Goal: Task Accomplishment & Management: Use online tool/utility

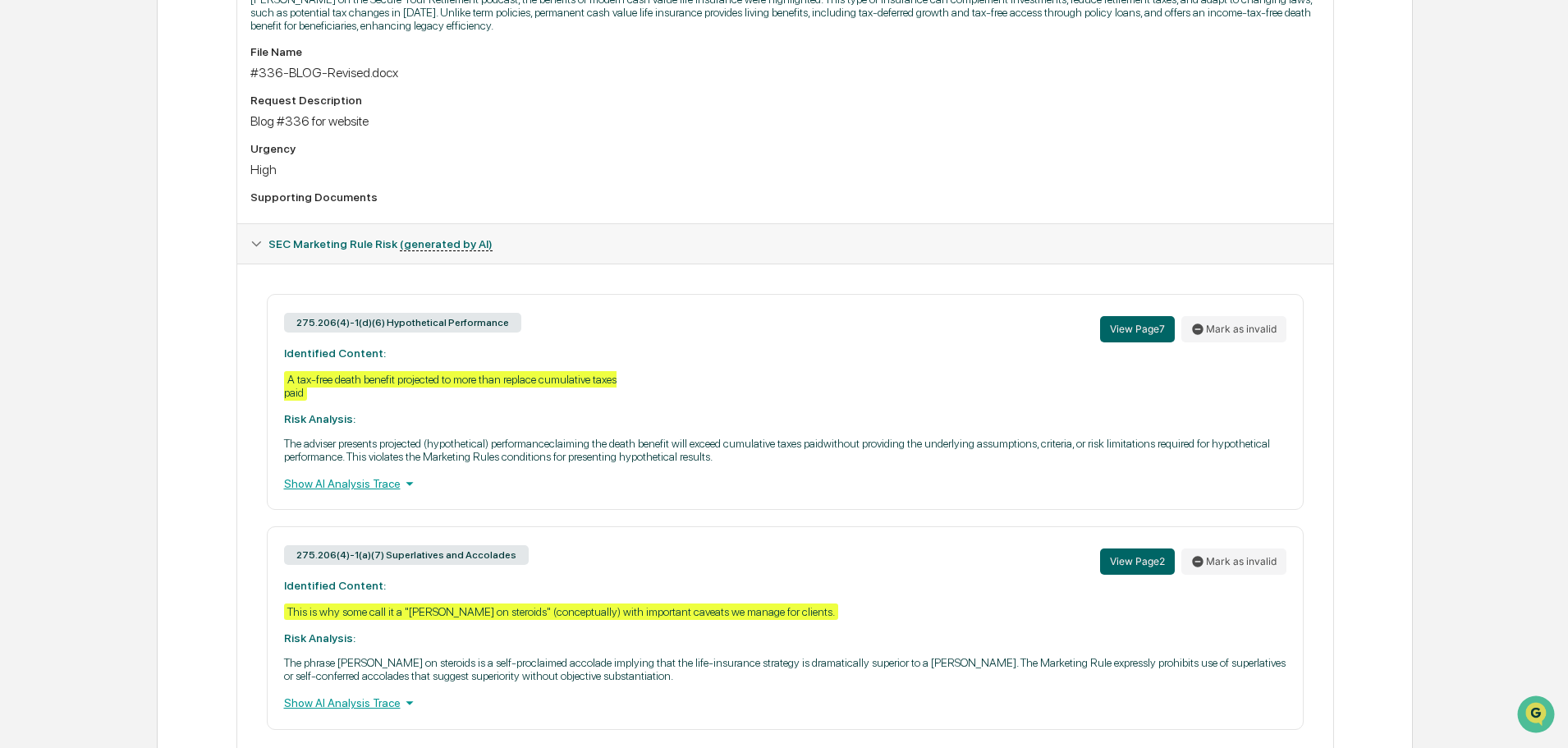
scroll to position [588, 0]
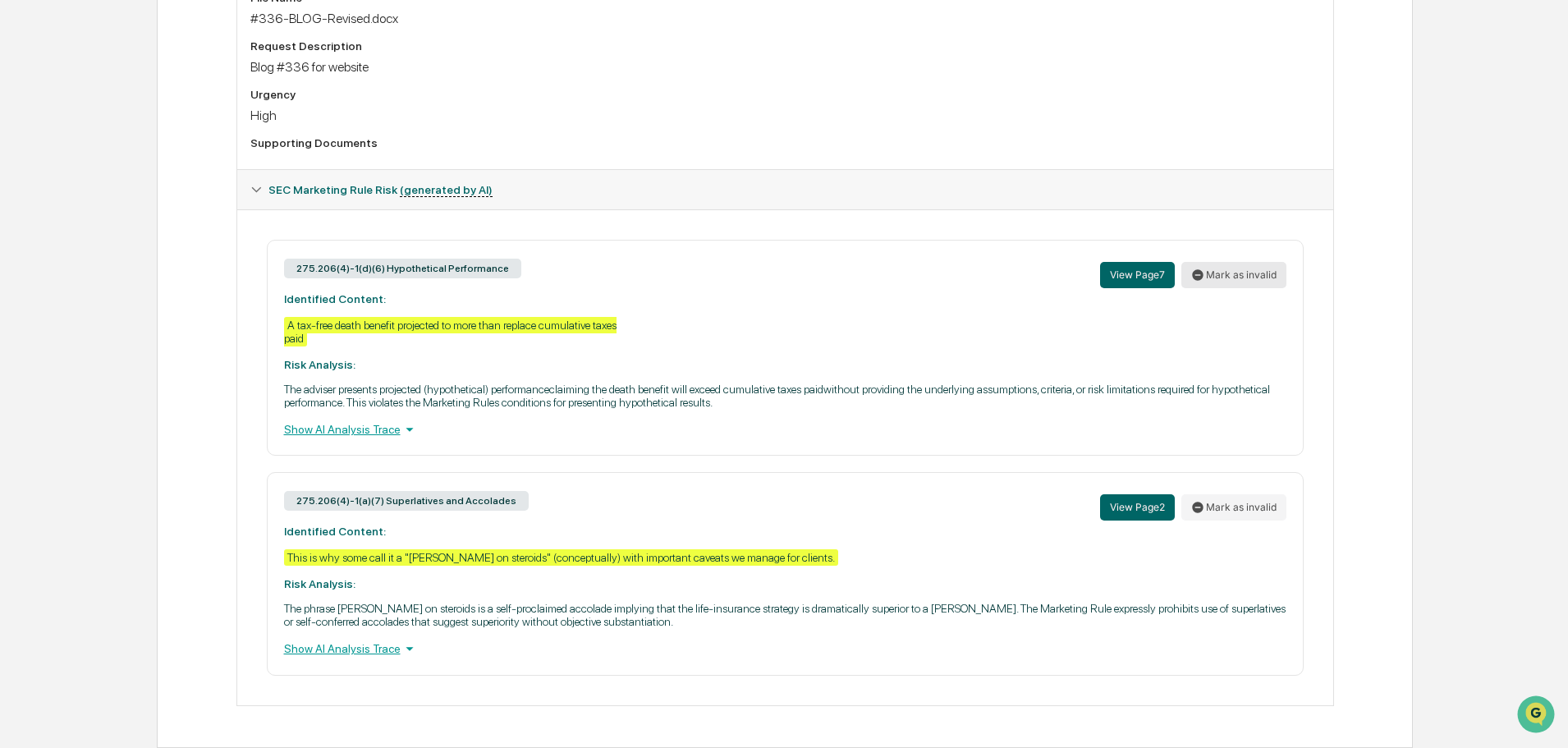
click at [1226, 272] on button "Mark as invalid" at bounding box center [1234, 275] width 105 height 27
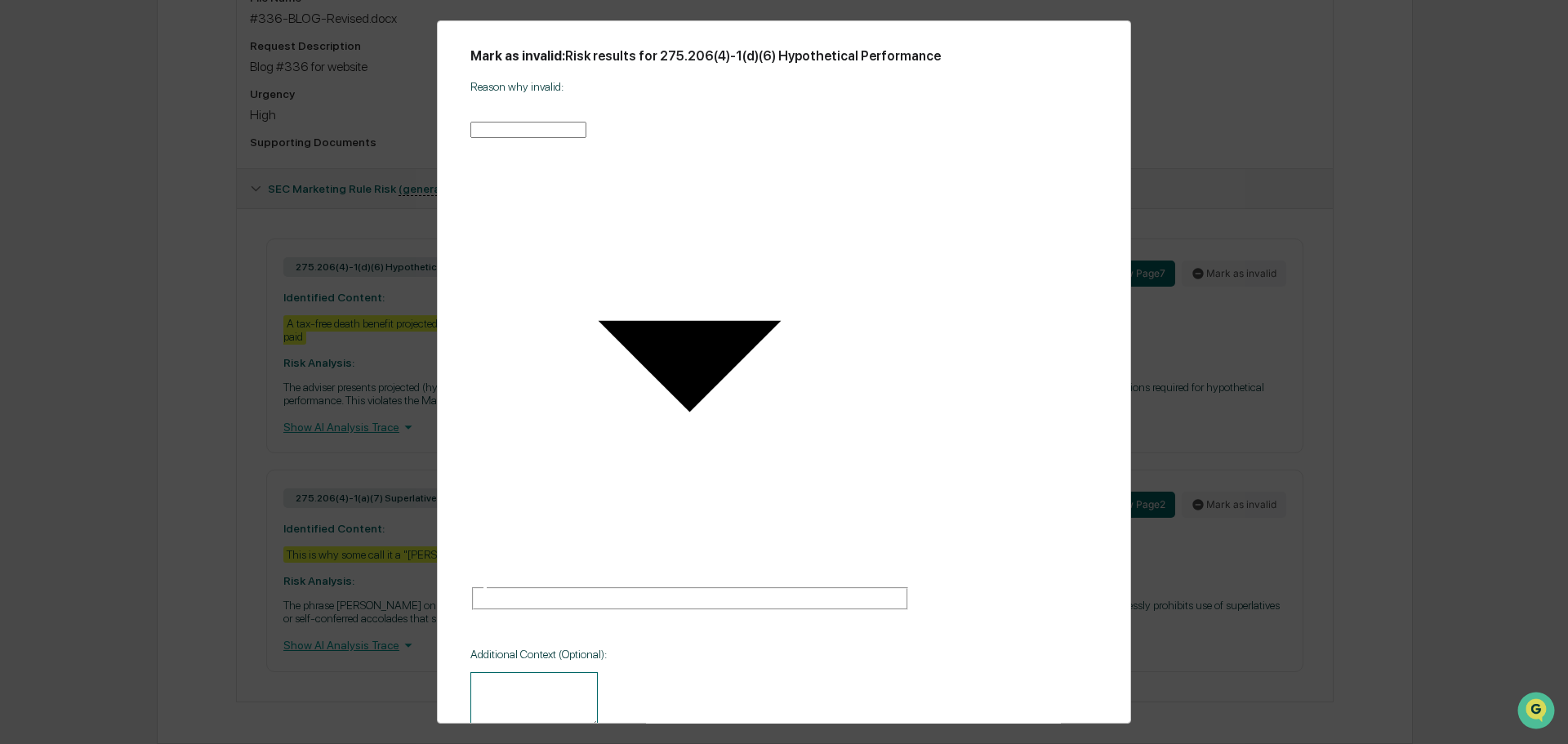
click at [684, 264] on body "Calendar Manage Tasks Reviews Approval Management Company People, Data, Setting…" at bounding box center [784, 127] width 1568 height 1425
type input "**********"
click at [518, 670] on textarea at bounding box center [531, 698] width 128 height 57
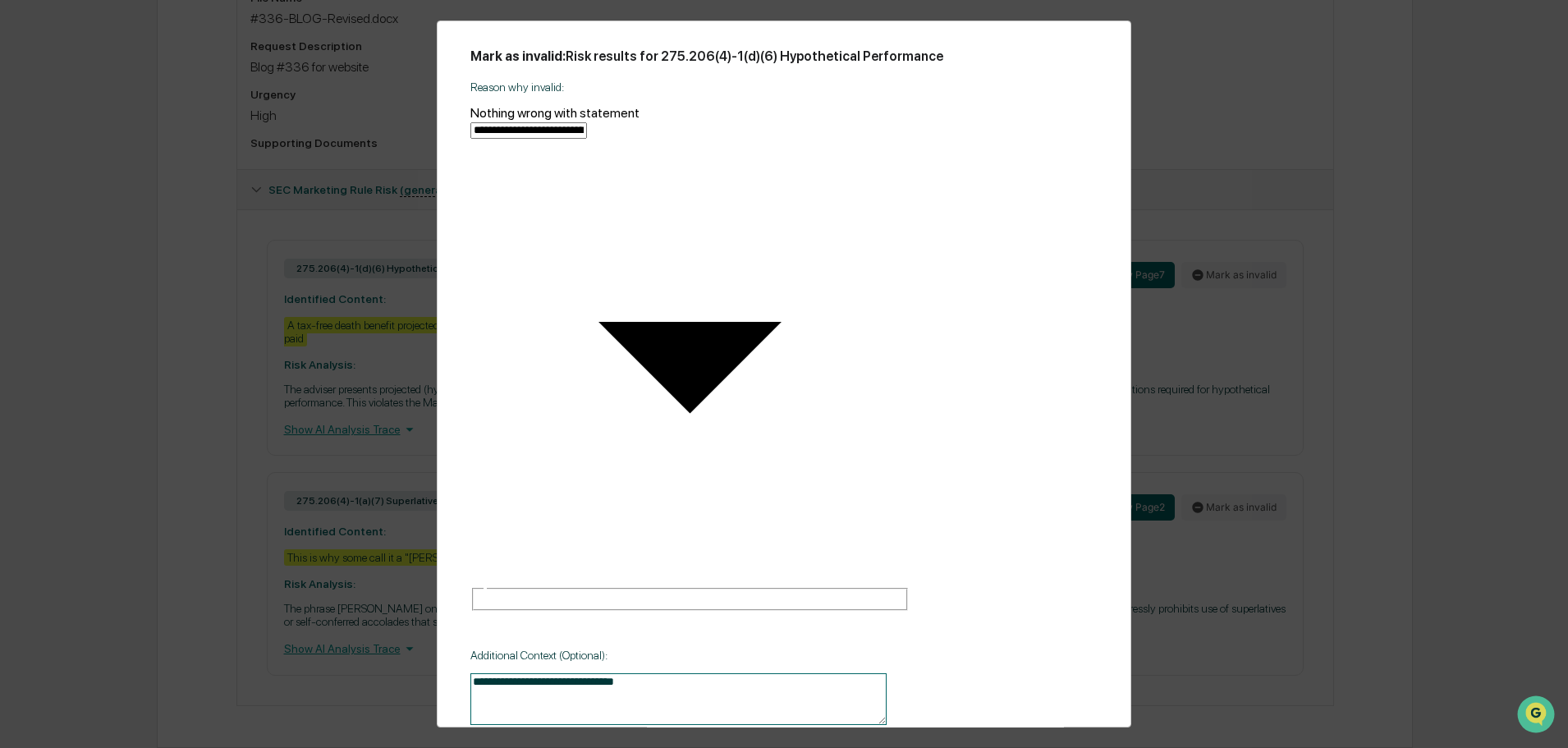
type textarea "**********"
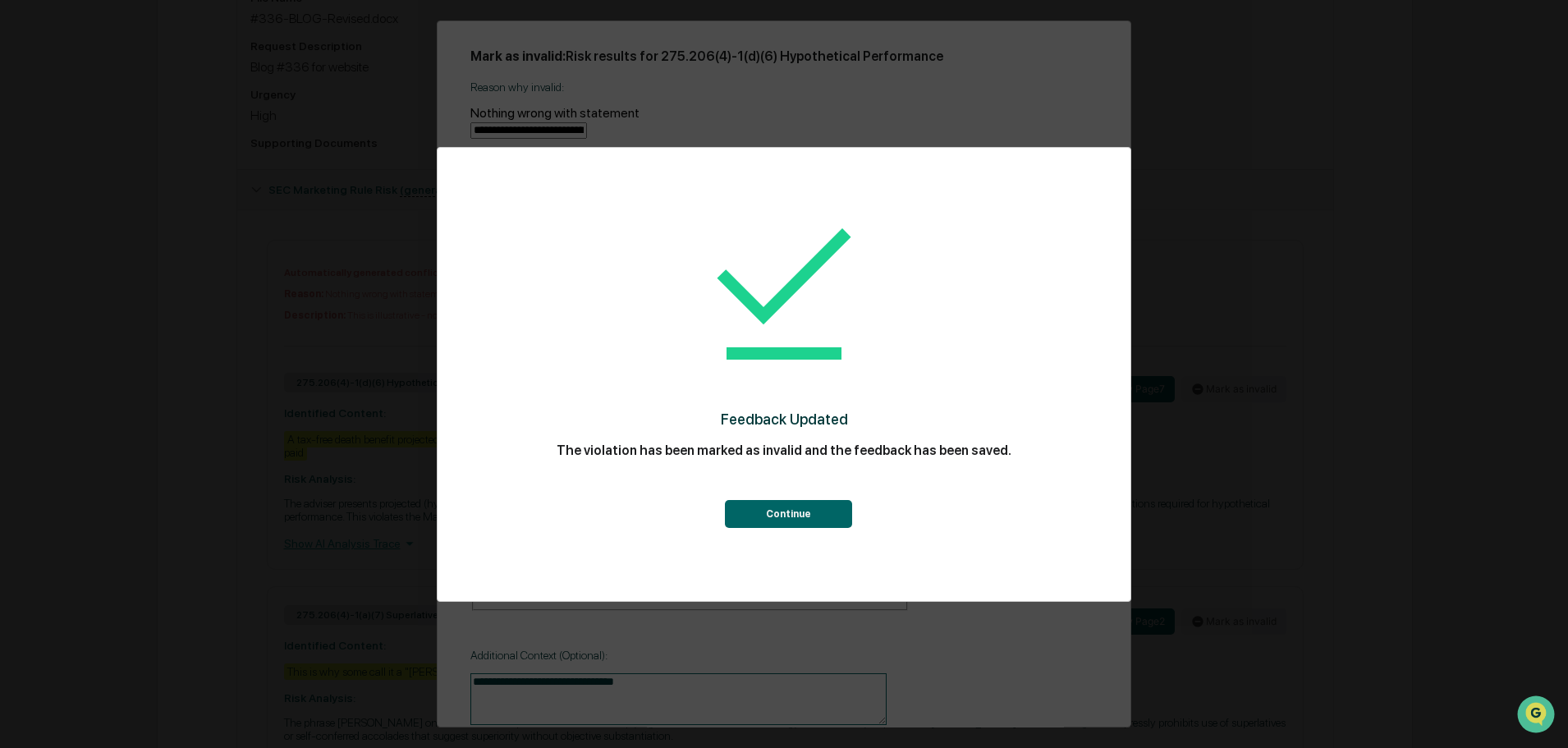
click at [804, 512] on button "Continue" at bounding box center [788, 514] width 127 height 28
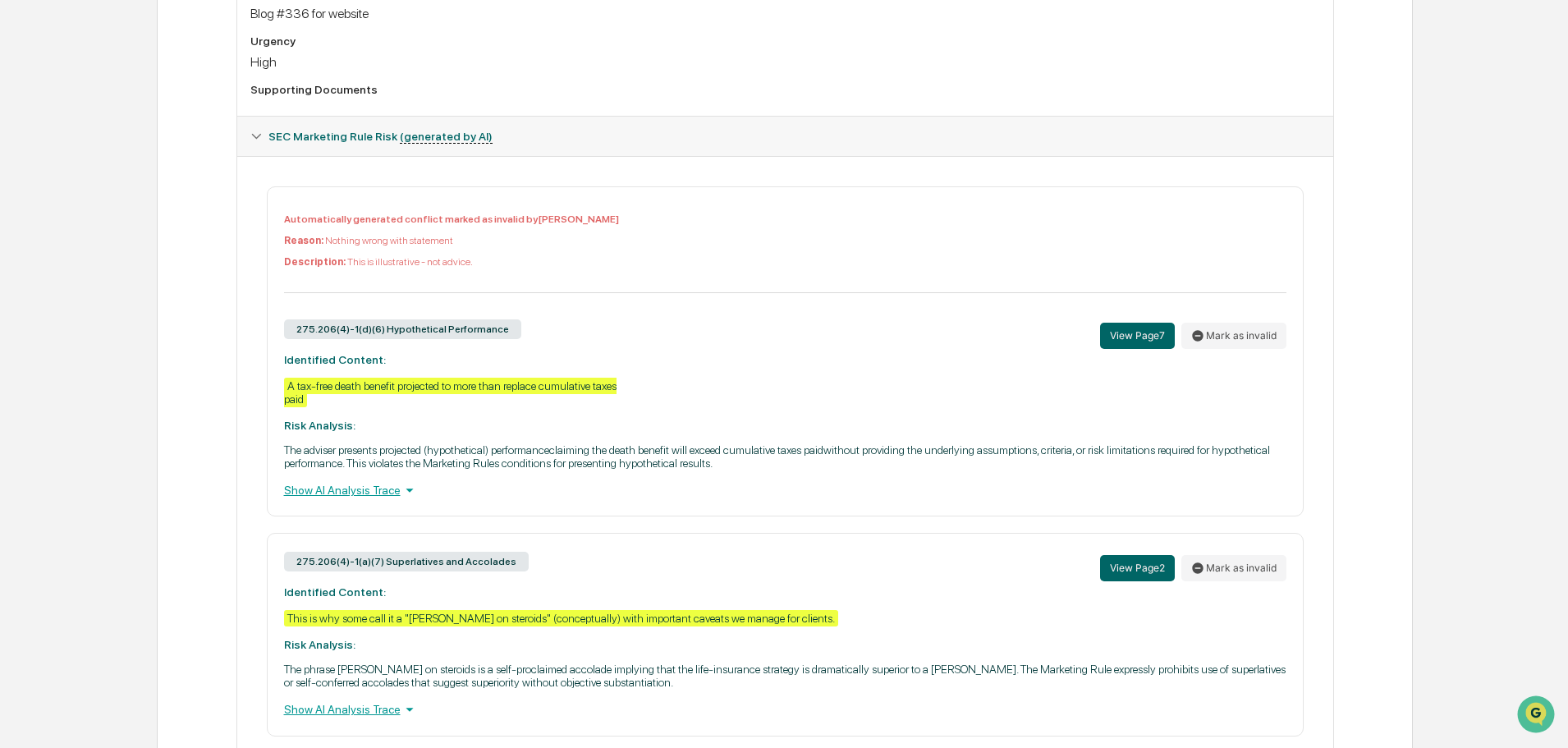
scroll to position [703, 0]
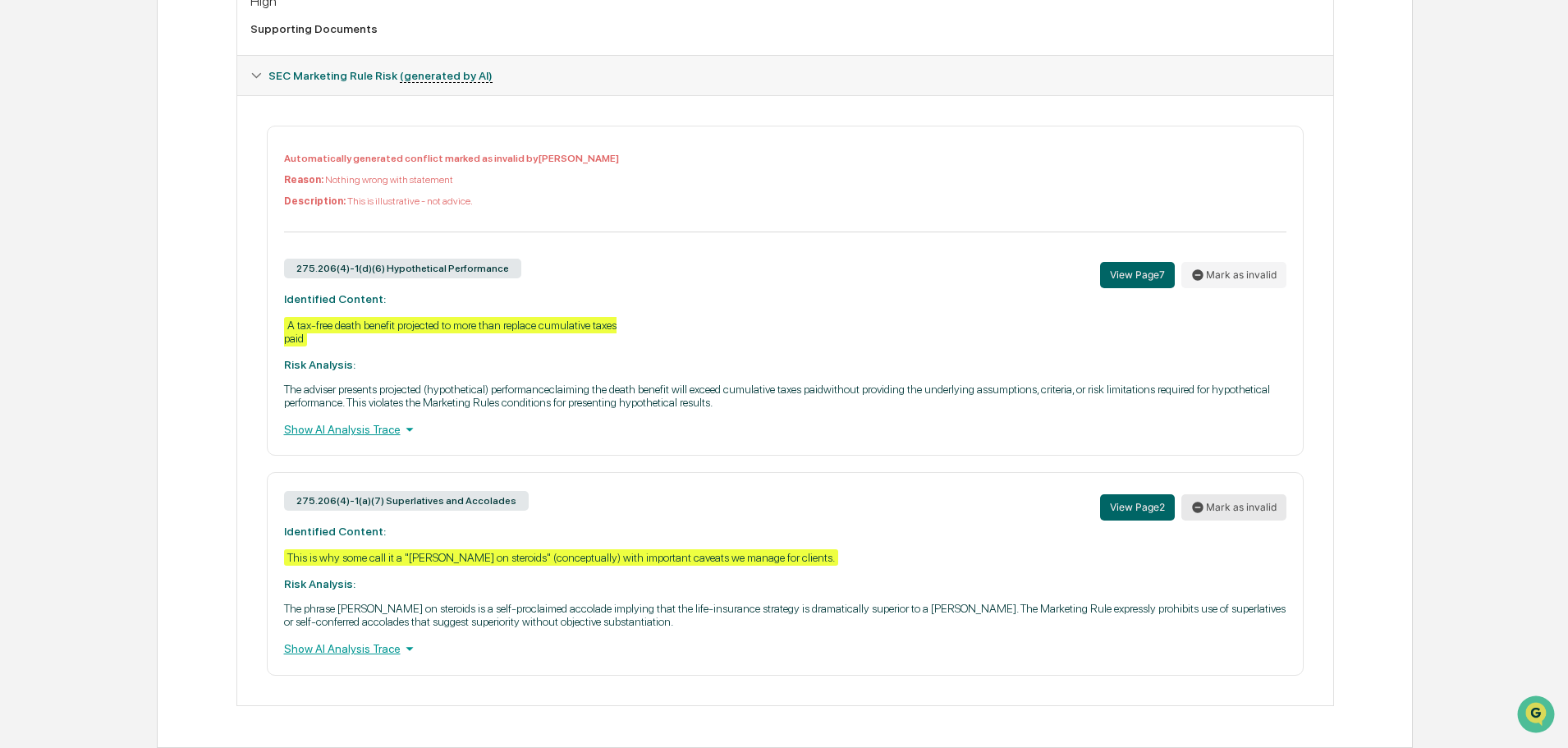
click at [1249, 503] on button "Mark as invalid" at bounding box center [1234, 507] width 105 height 27
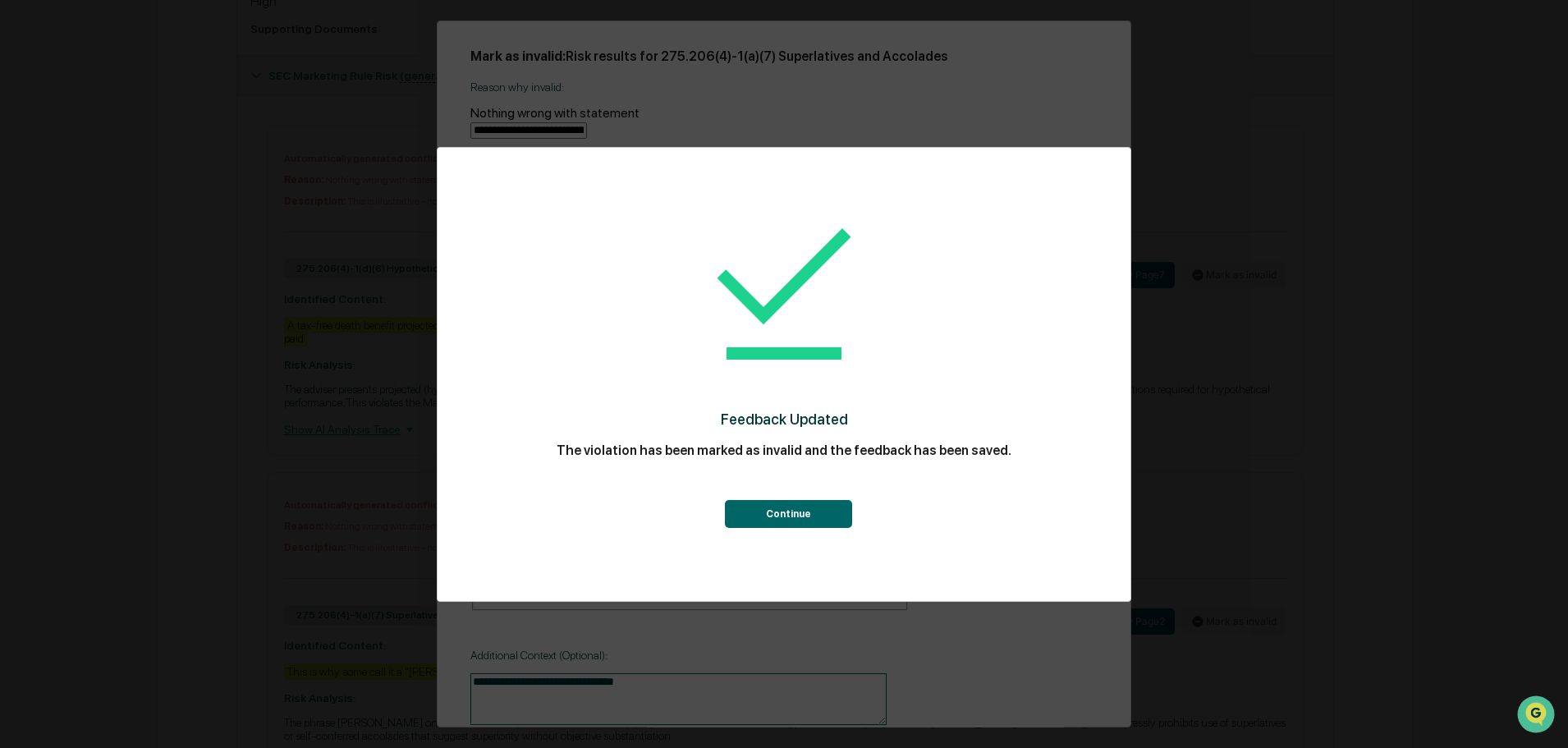
click at [778, 514] on button "Continue" at bounding box center [788, 514] width 127 height 28
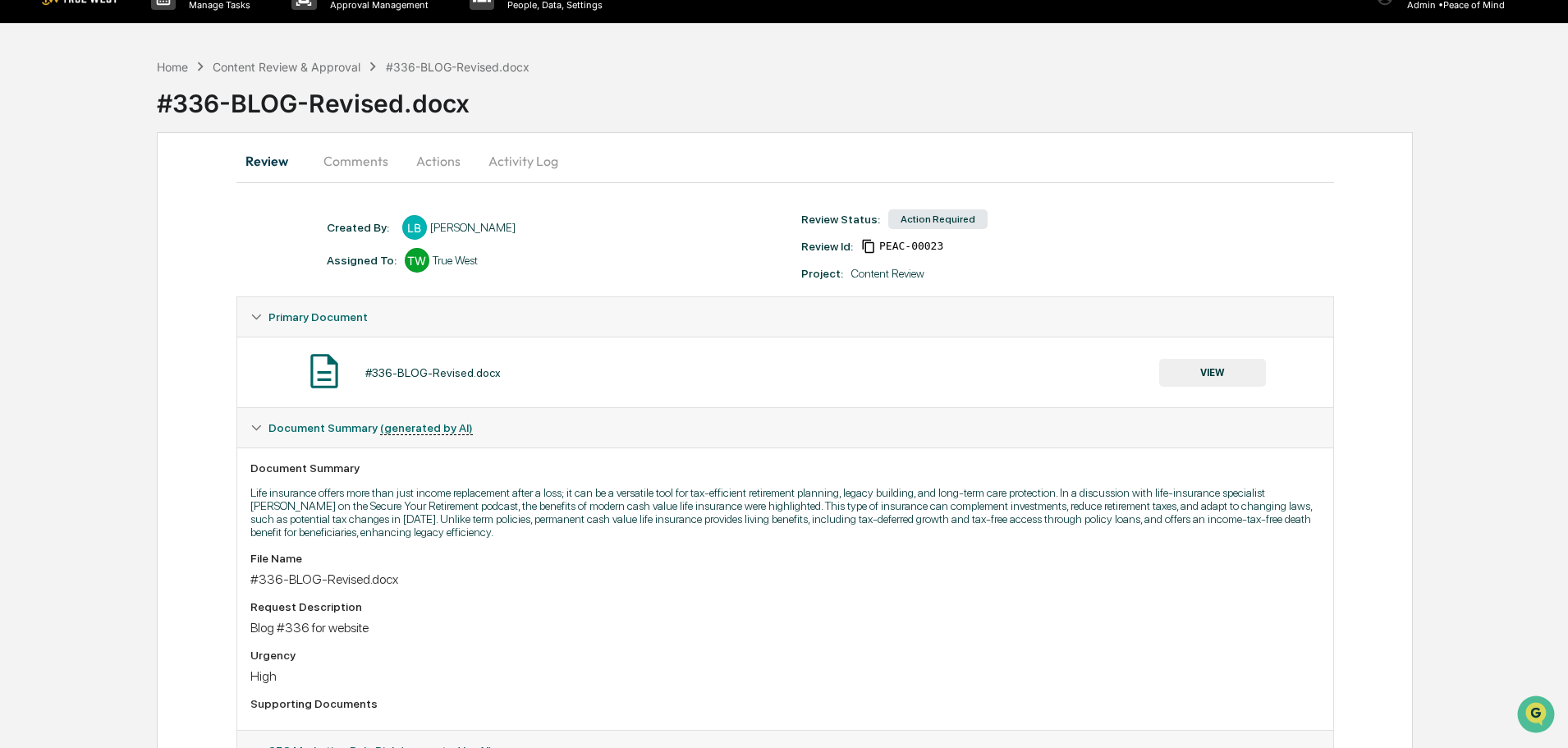
scroll to position [0, 0]
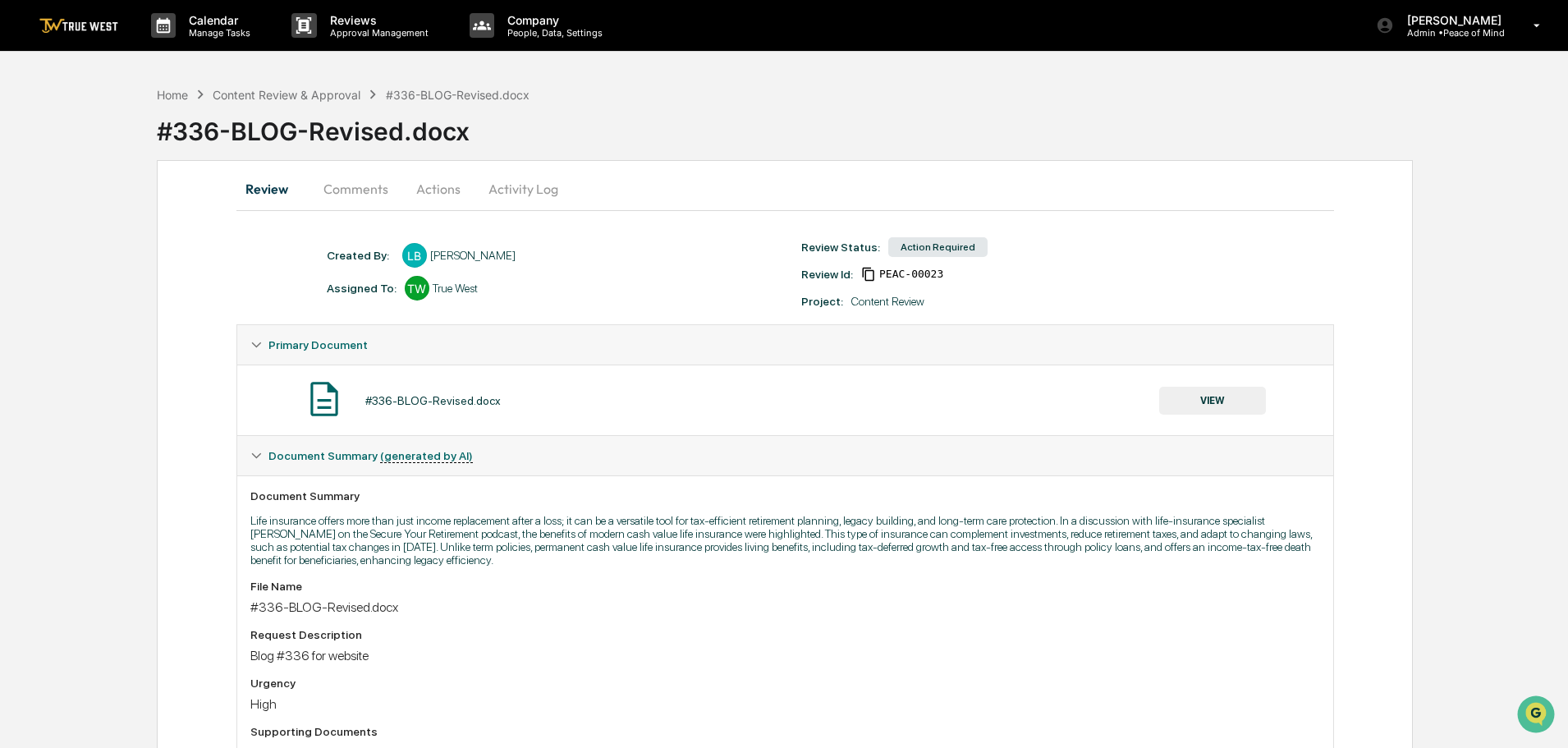
click at [428, 186] on button "Actions" at bounding box center [438, 189] width 74 height 39
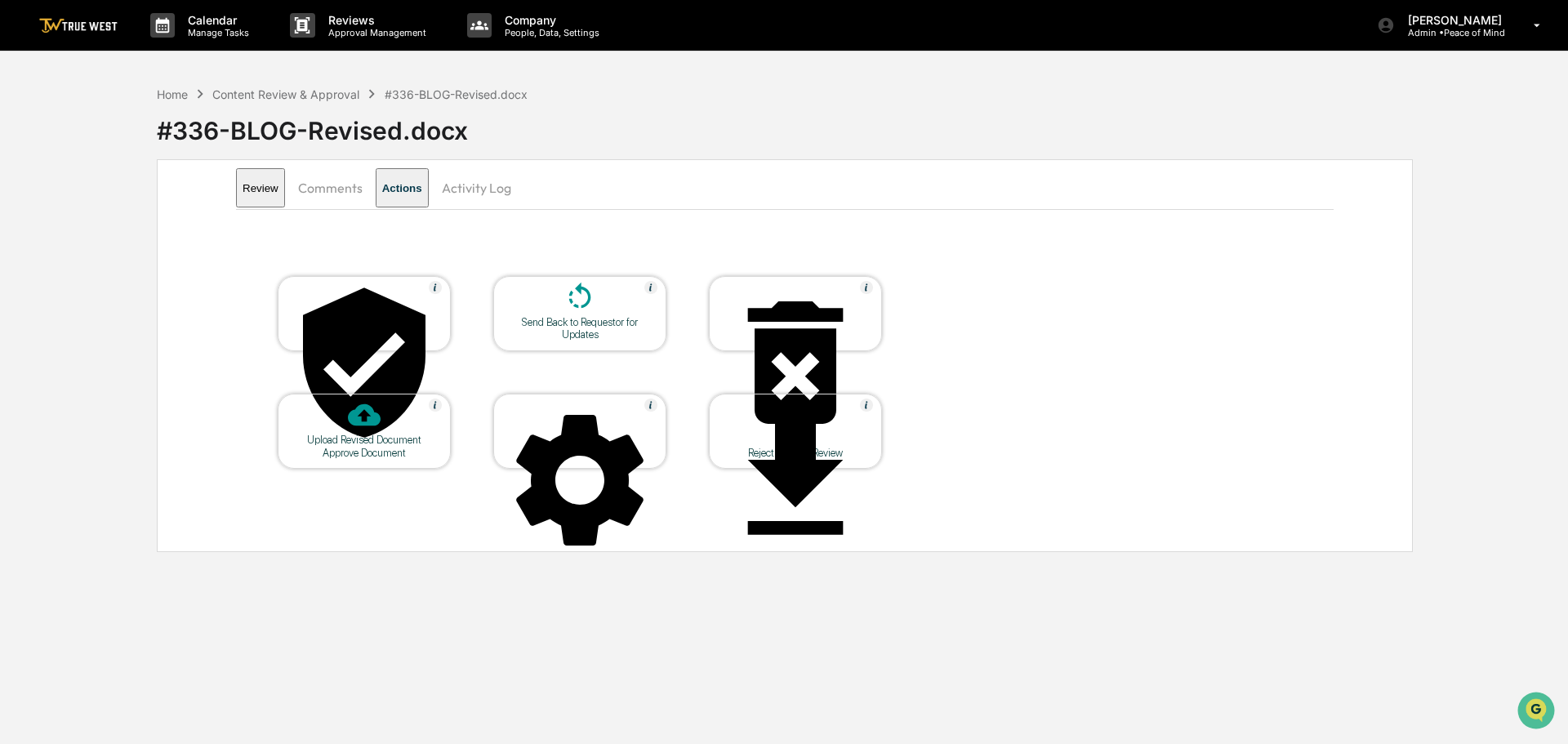
click at [371, 302] on icon at bounding box center [364, 362] width 122 height 150
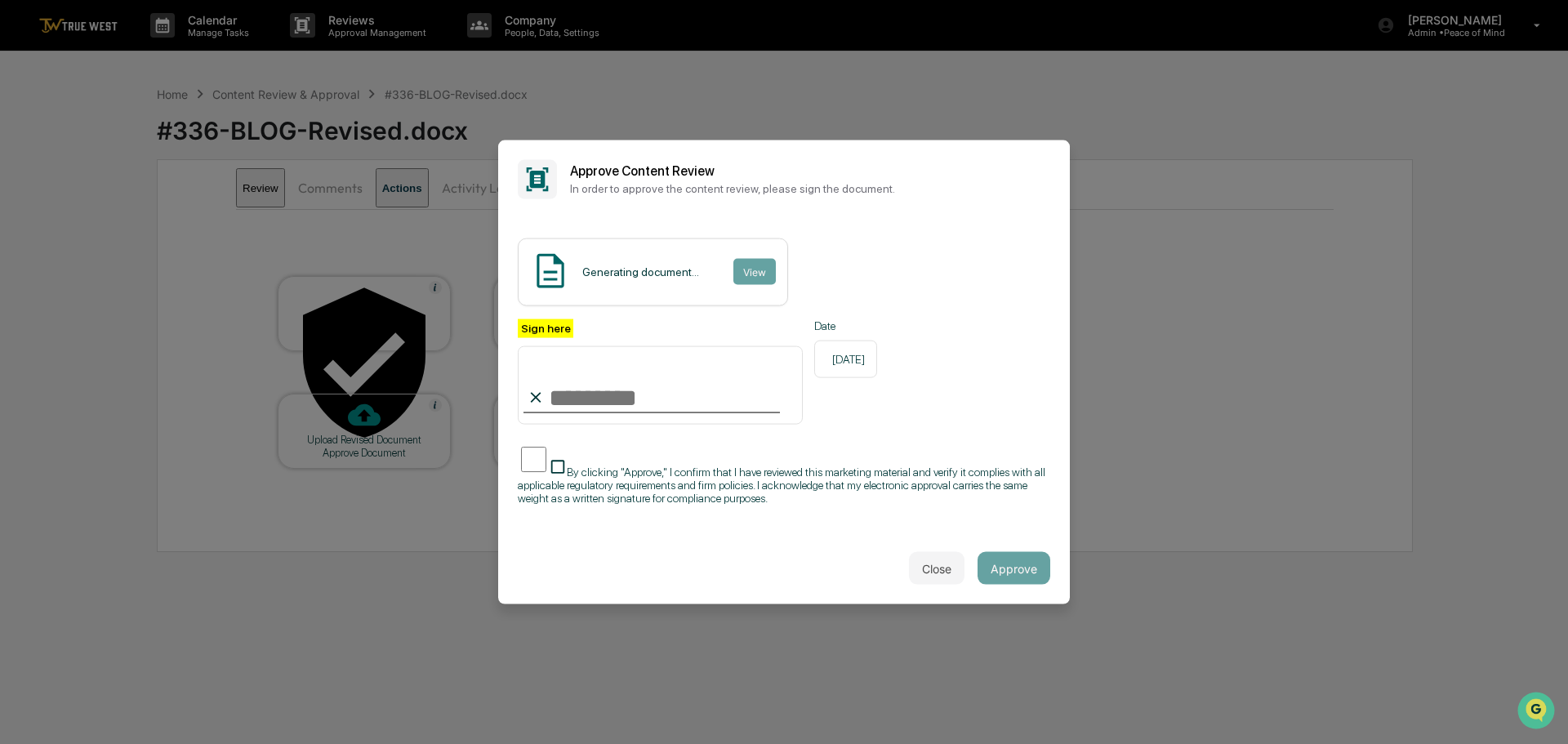
click at [603, 385] on input "Sign here" at bounding box center [660, 386] width 285 height 78
type input "**********"
click at [748, 262] on button "View" at bounding box center [754, 272] width 43 height 26
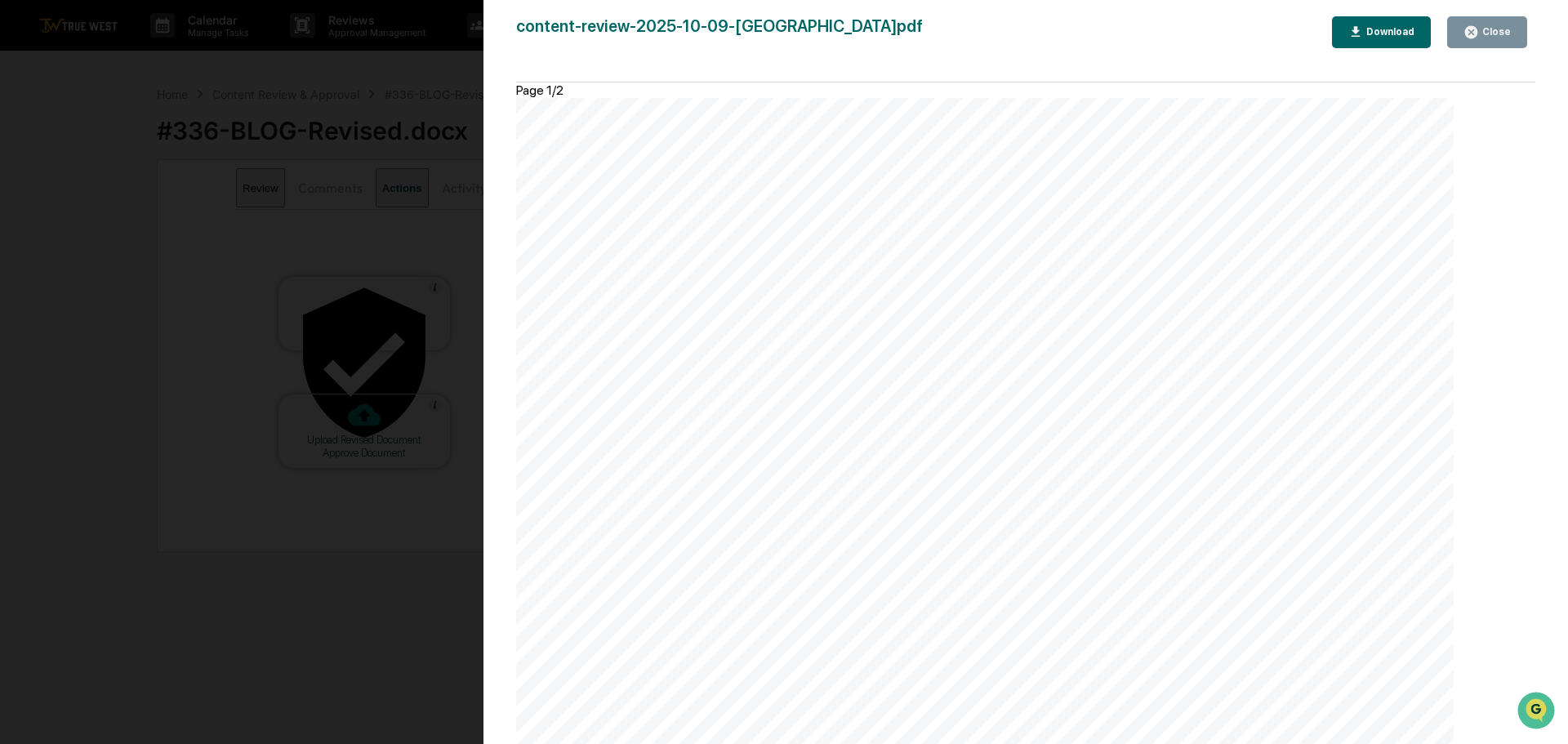
click at [1491, 36] on div "Close" at bounding box center [1495, 32] width 32 height 12
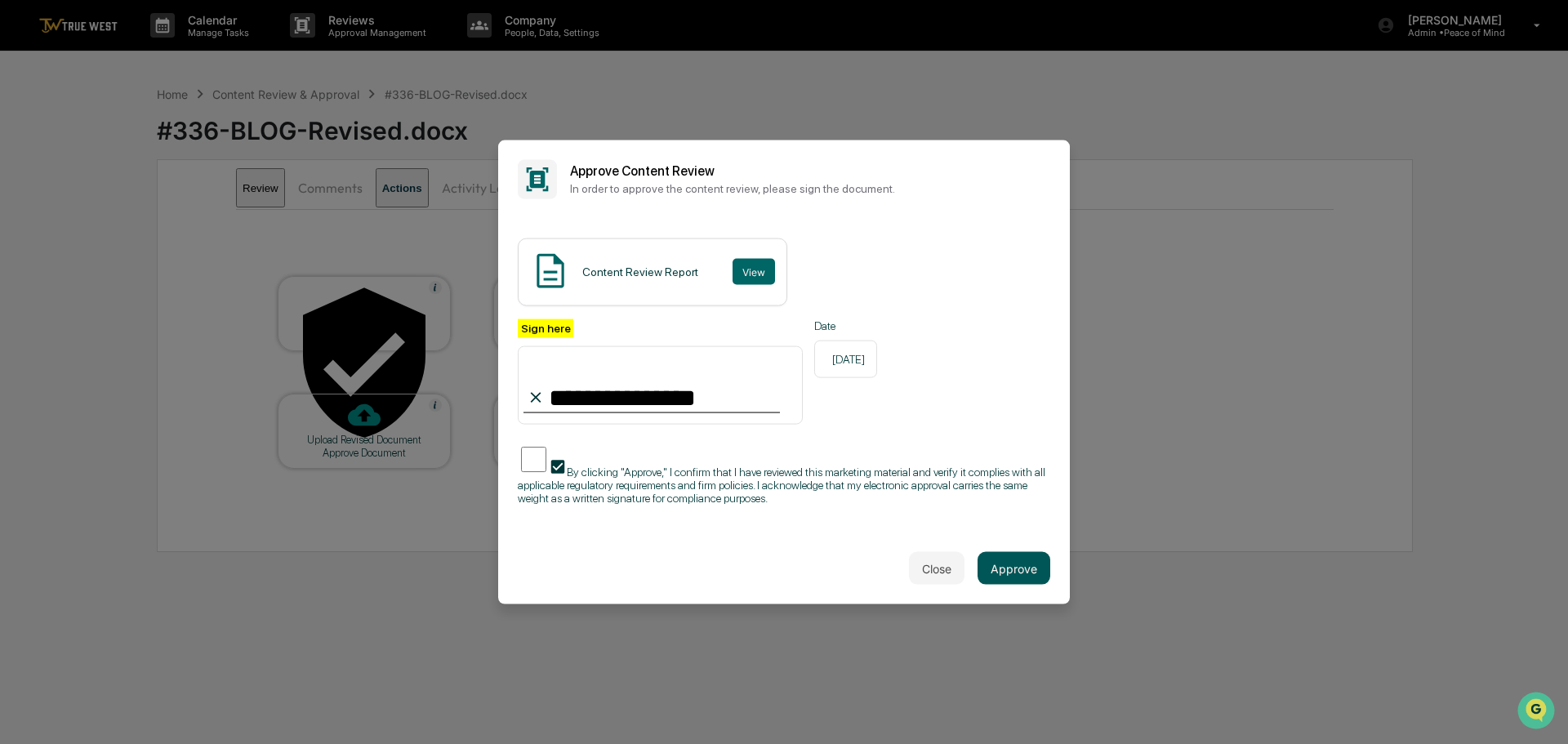
click at [1015, 574] on button "Approve" at bounding box center [1015, 569] width 73 height 33
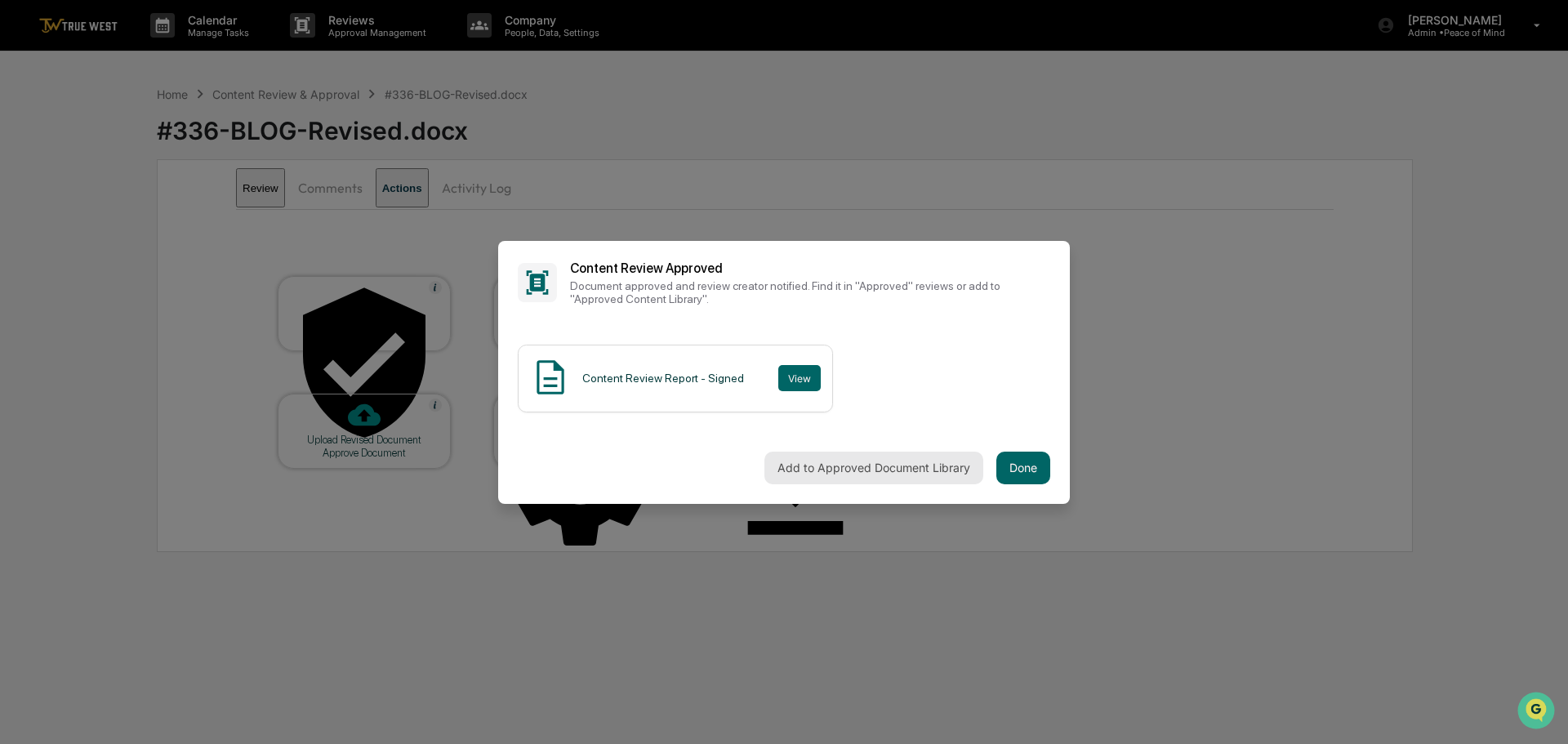
click at [861, 460] on button "Add to Approved Document Library" at bounding box center [874, 468] width 219 height 33
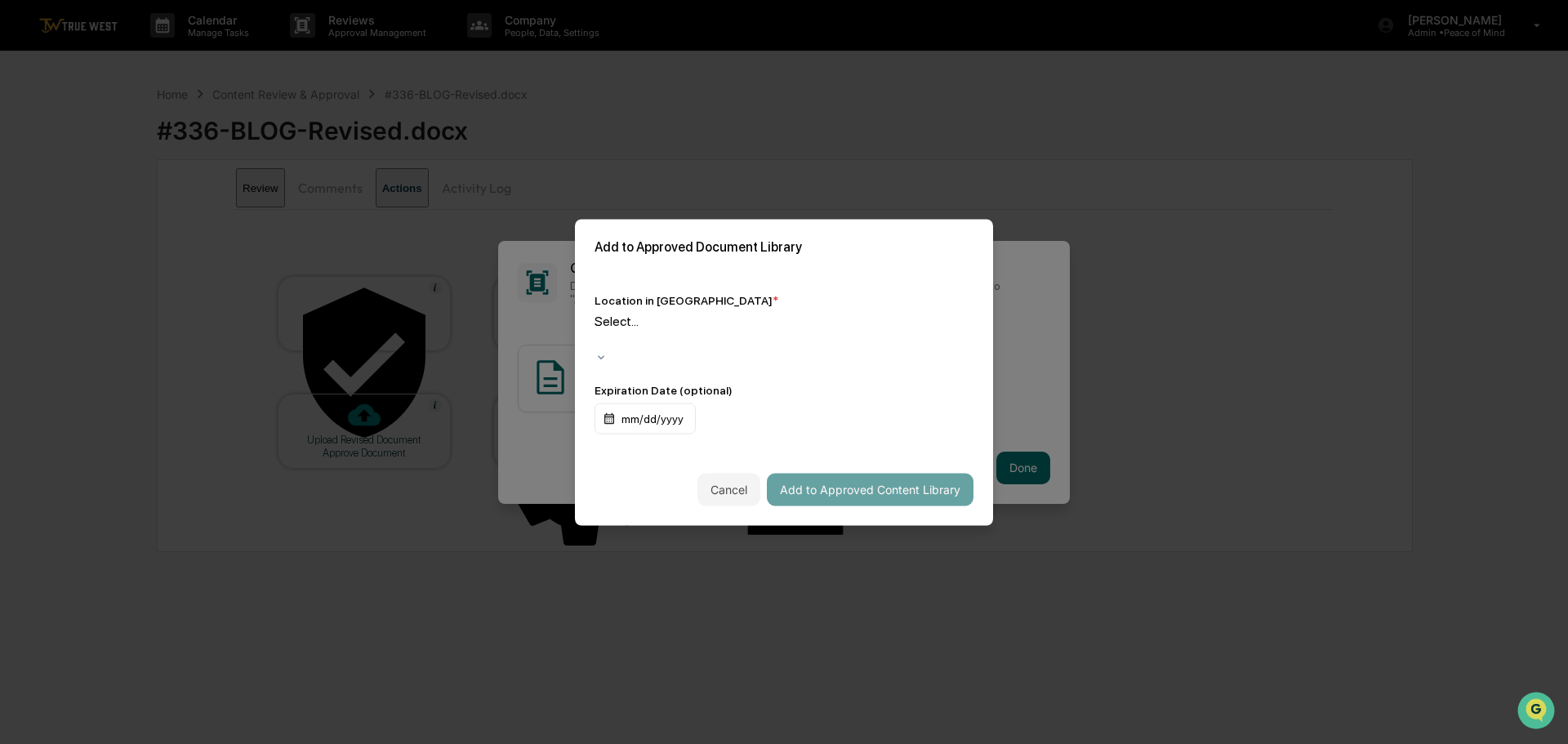
click at [599, 333] on div at bounding box center [597, 339] width 3 height 19
click at [811, 473] on button "Add to Approved Content Library" at bounding box center [870, 490] width 207 height 33
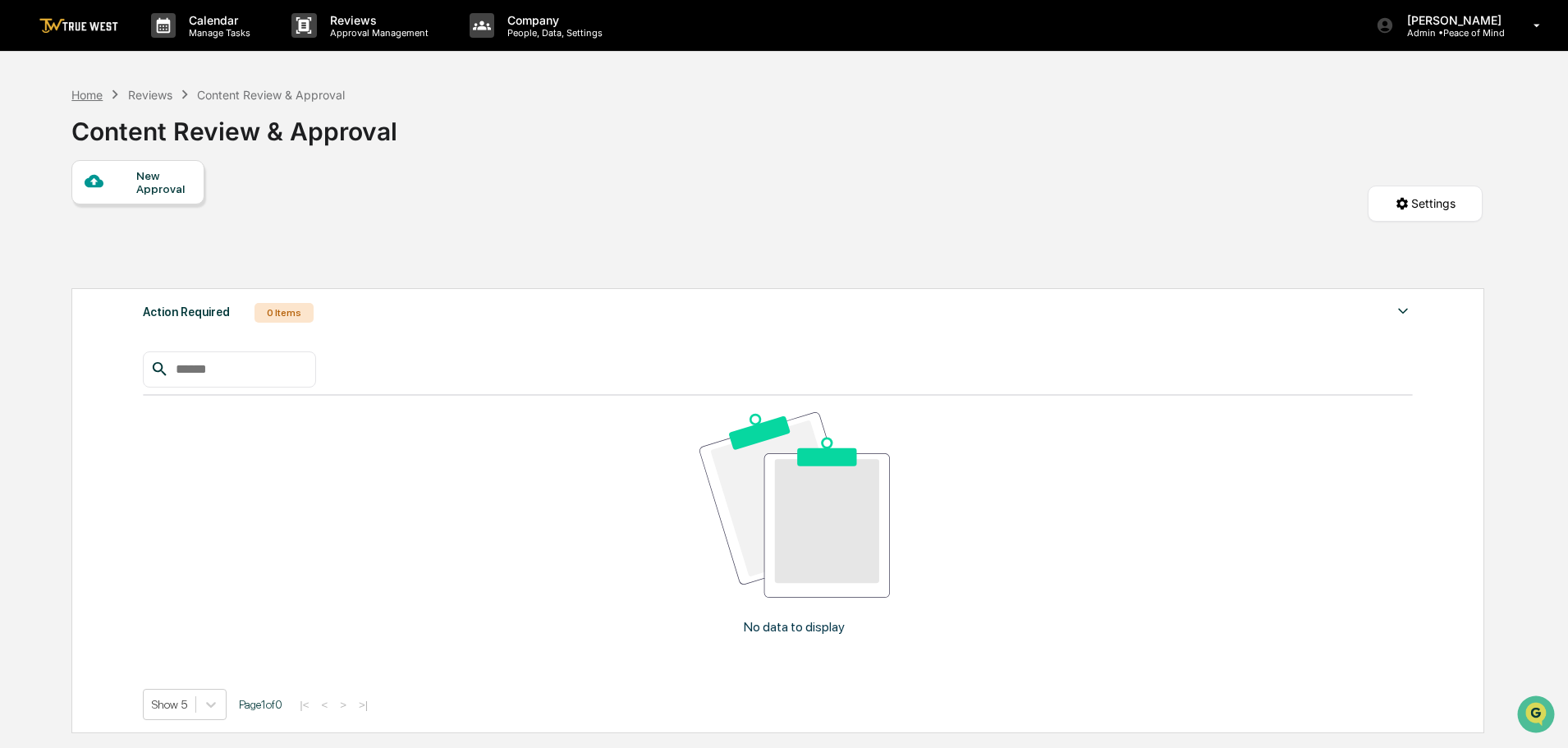
click at [86, 92] on div "Home" at bounding box center [87, 94] width 31 height 14
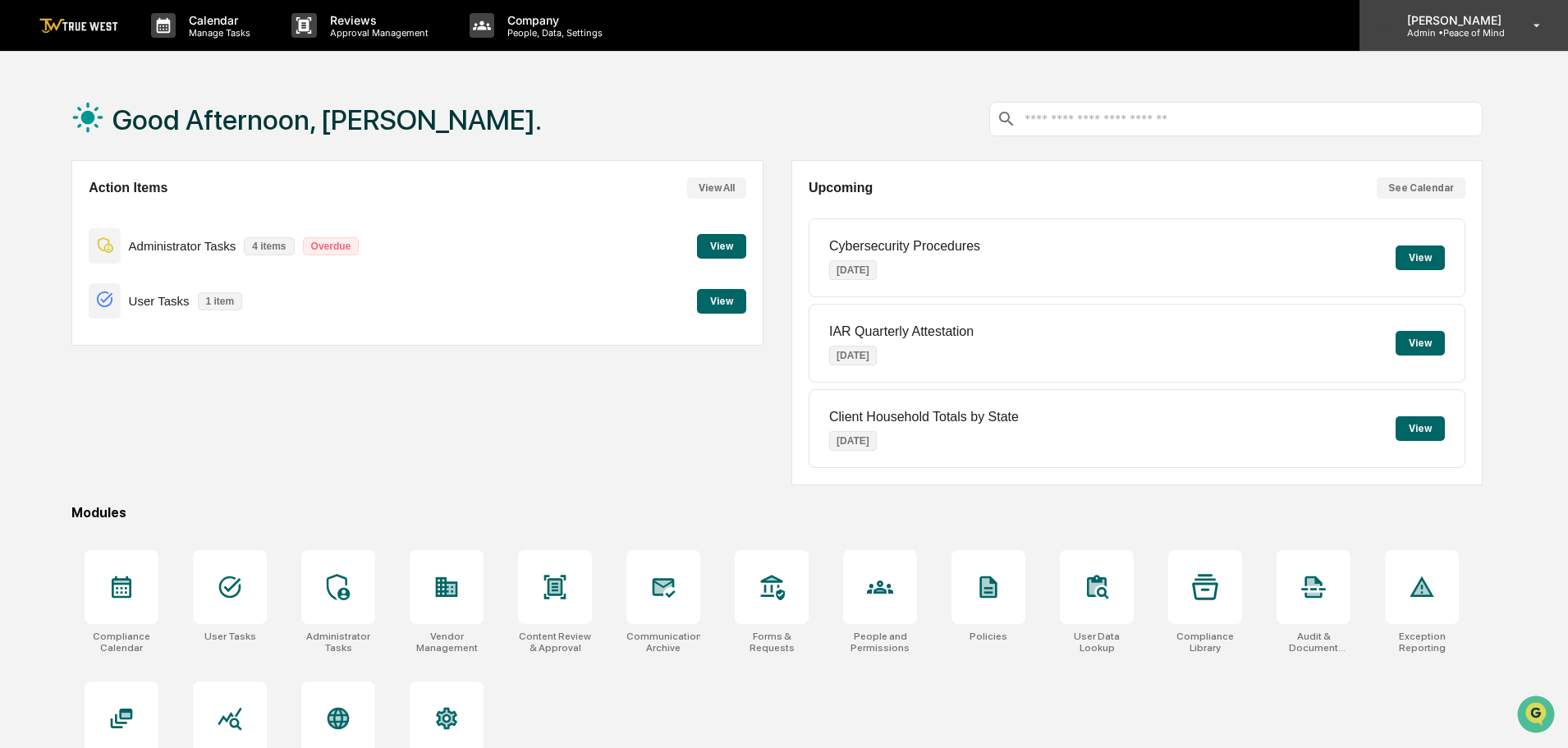
click at [1466, 28] on p "Admin • Peace of Mind" at bounding box center [1452, 33] width 115 height 12
